Goal: Information Seeking & Learning: Find specific fact

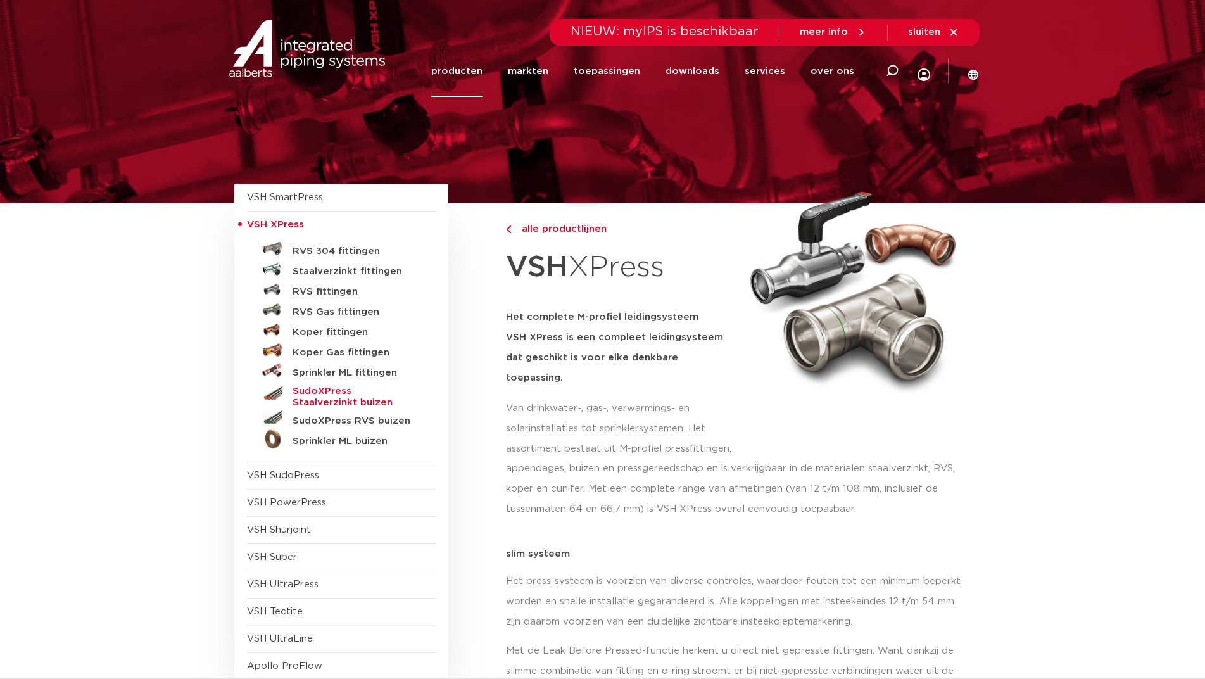
click at [333, 395] on h5 "SudoXPress Staalverzinkt buizen" at bounding box center [355, 397] width 125 height 23
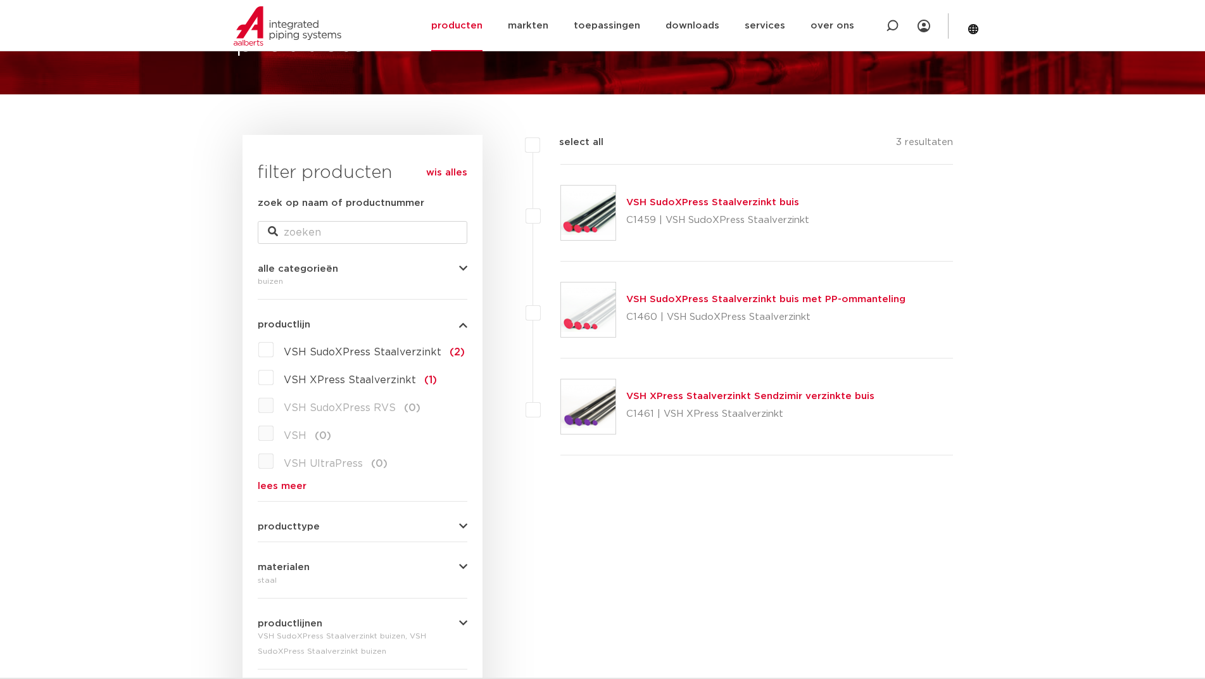
scroll to position [63, 0]
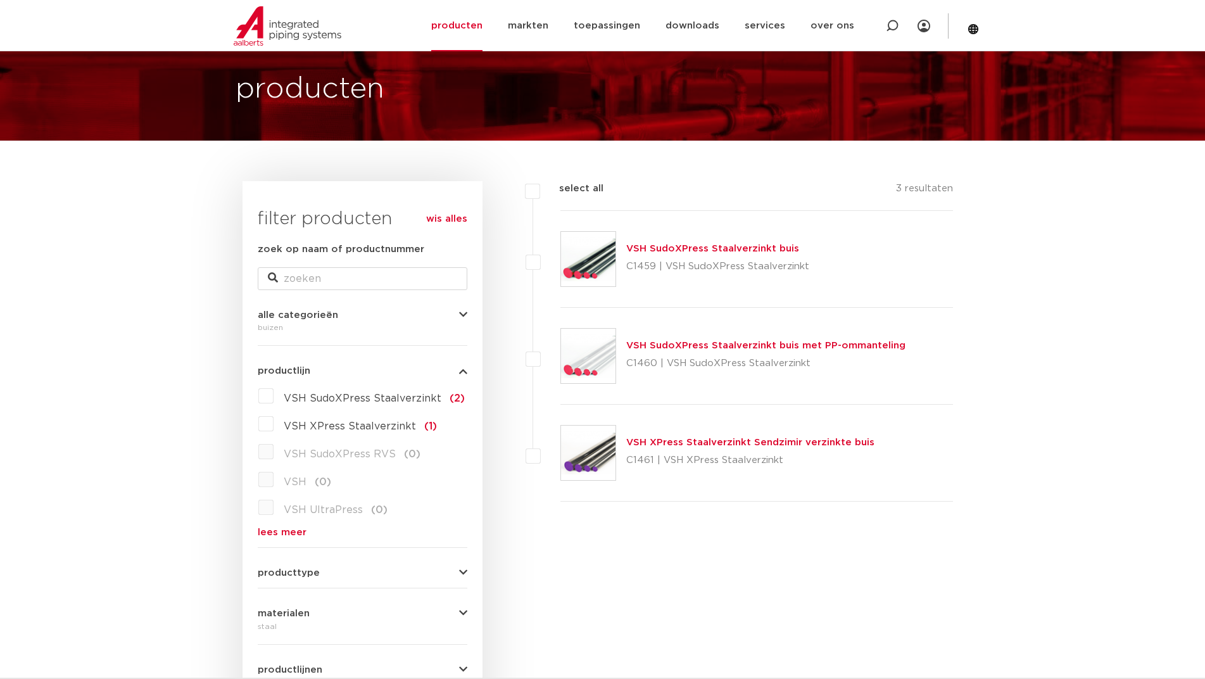
click at [673, 251] on link "VSH SudoXPress Staalverzinkt buis" at bounding box center [712, 249] width 173 height 10
click at [690, 248] on link "VSH SudoXPress Staalverzinkt buis" at bounding box center [712, 249] width 173 height 10
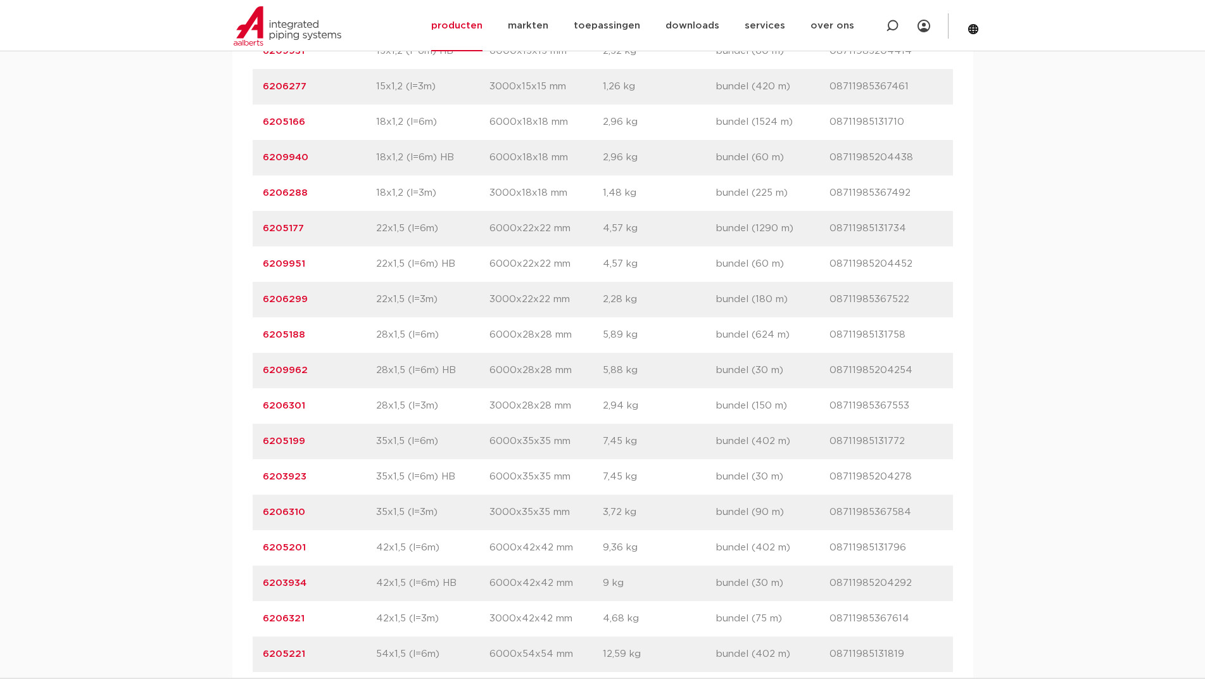
scroll to position [1013, 0]
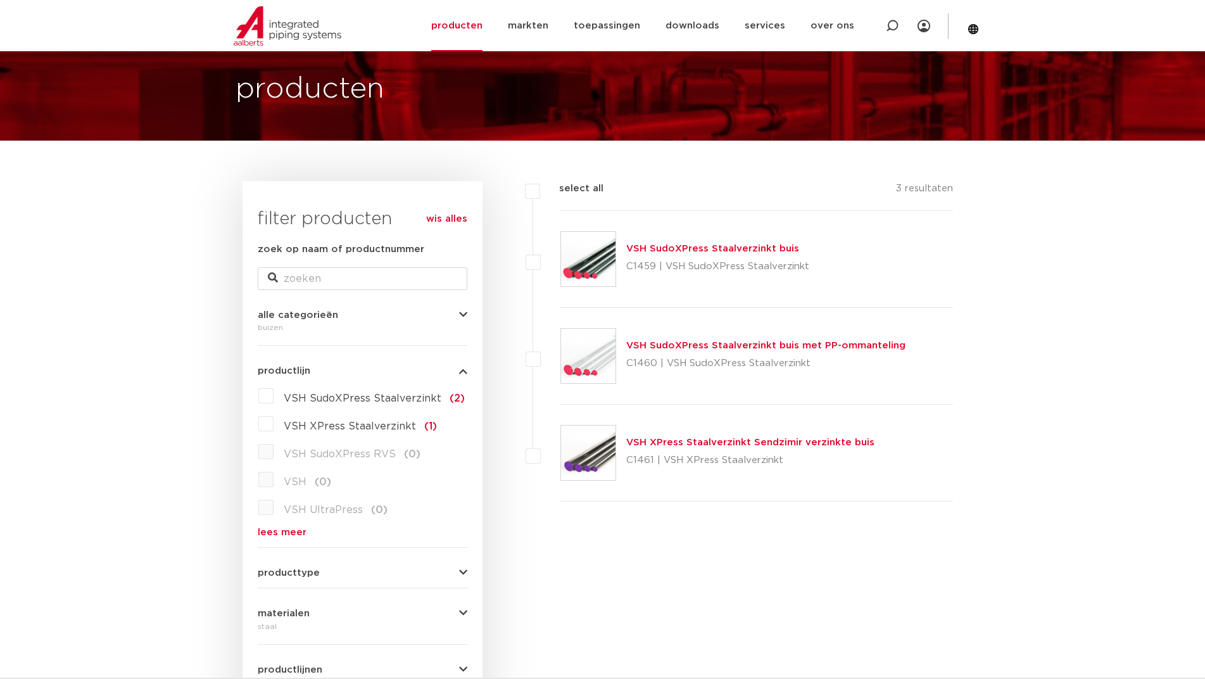
click at [661, 436] on div "VSH XPress Staalverzinkt Sendzimir verzinkte buis C1461 | VSH XPress Staalverzi…" at bounding box center [750, 452] width 248 height 35
click at [664, 438] on link "VSH XPress Staalverzinkt Sendzimir verzinkte buis" at bounding box center [750, 443] width 248 height 10
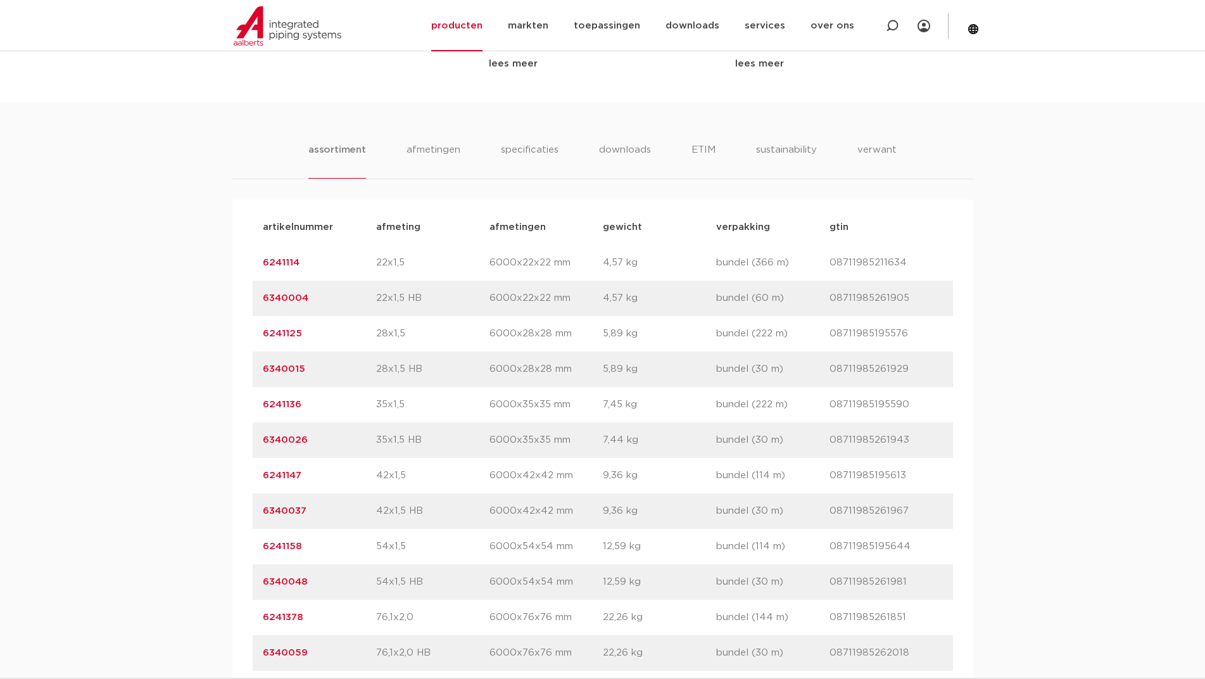
scroll to position [760, 0]
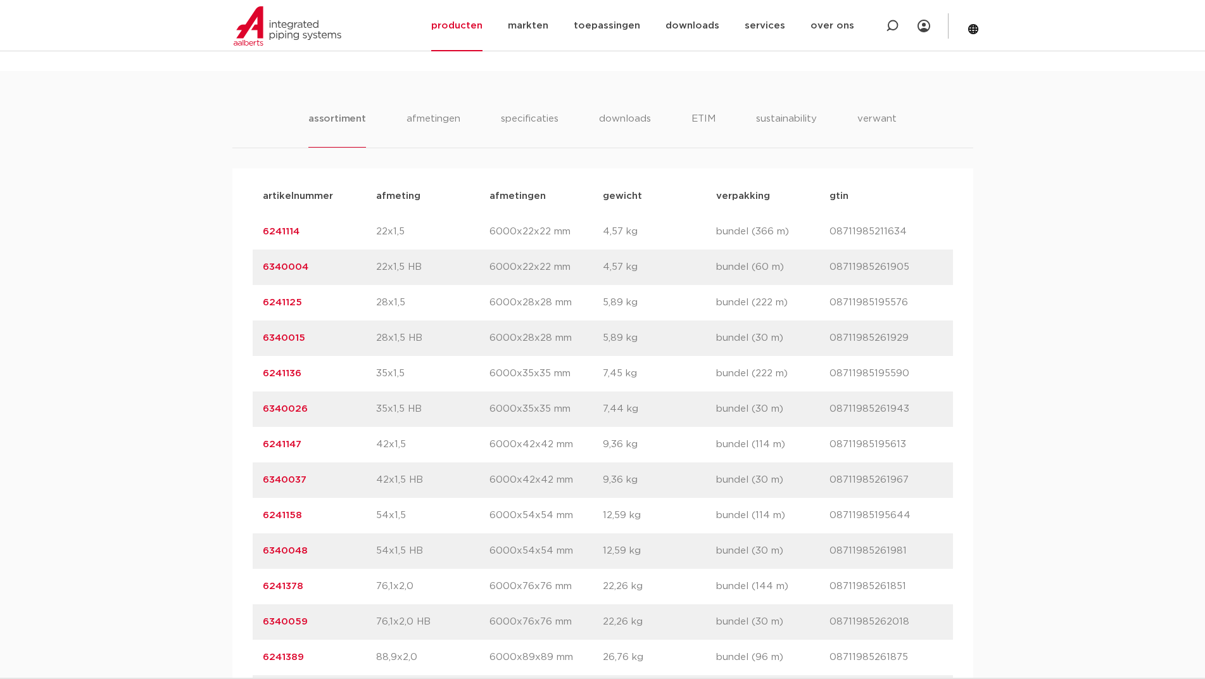
click at [305, 445] on p "6241147" at bounding box center [319, 444] width 113 height 15
copy div "6241147 afmeting"
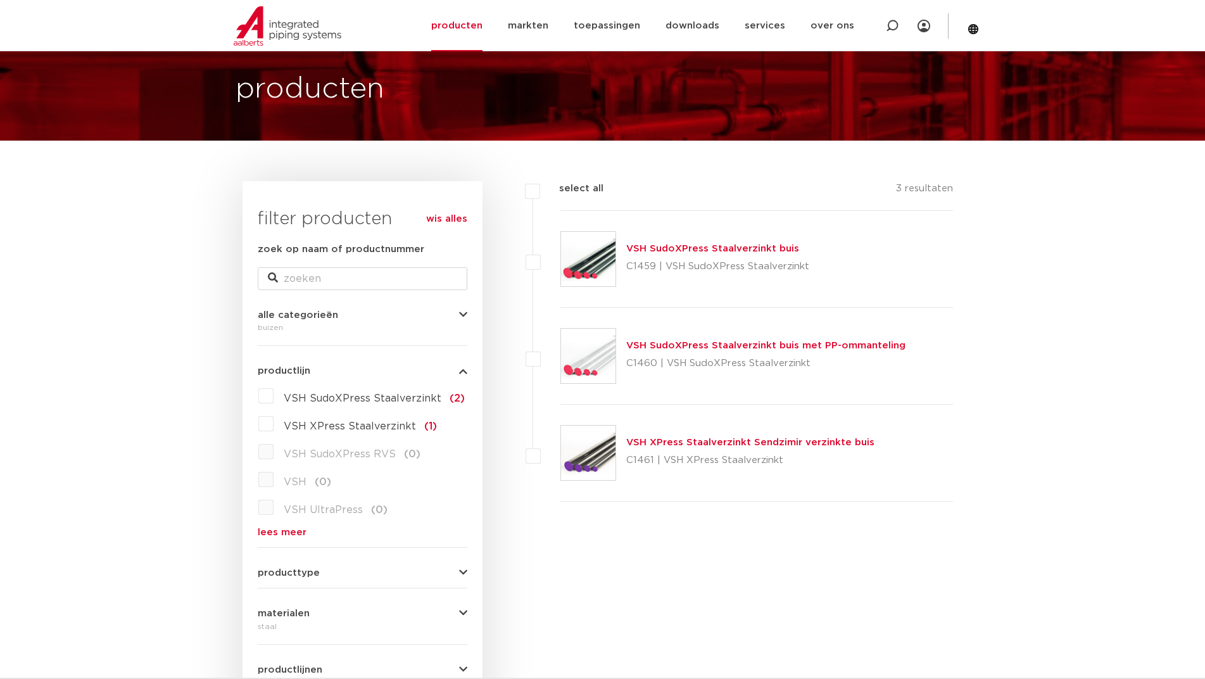
click at [663, 244] on link "VSH SudoXPress Staalverzinkt buis" at bounding box center [712, 249] width 173 height 10
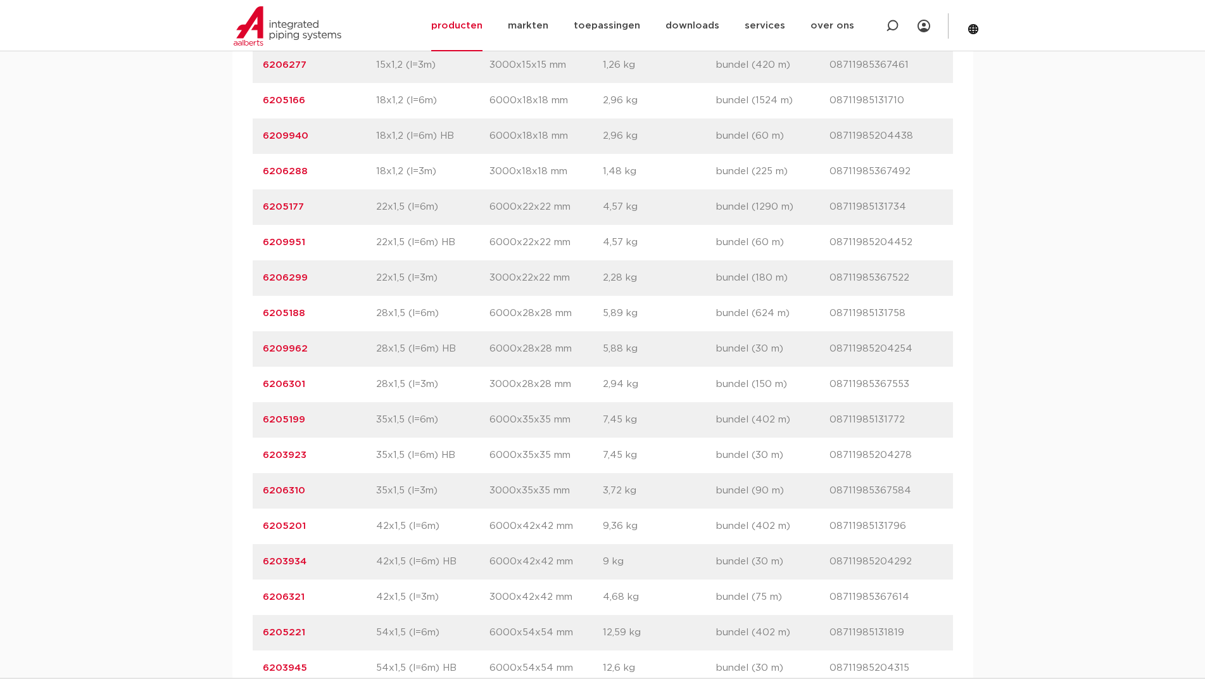
scroll to position [1077, 0]
click at [327, 524] on p "6205201" at bounding box center [319, 523] width 113 height 15
copy div "6205201 afmeting"
